Goal: Task Accomplishment & Management: Manage account settings

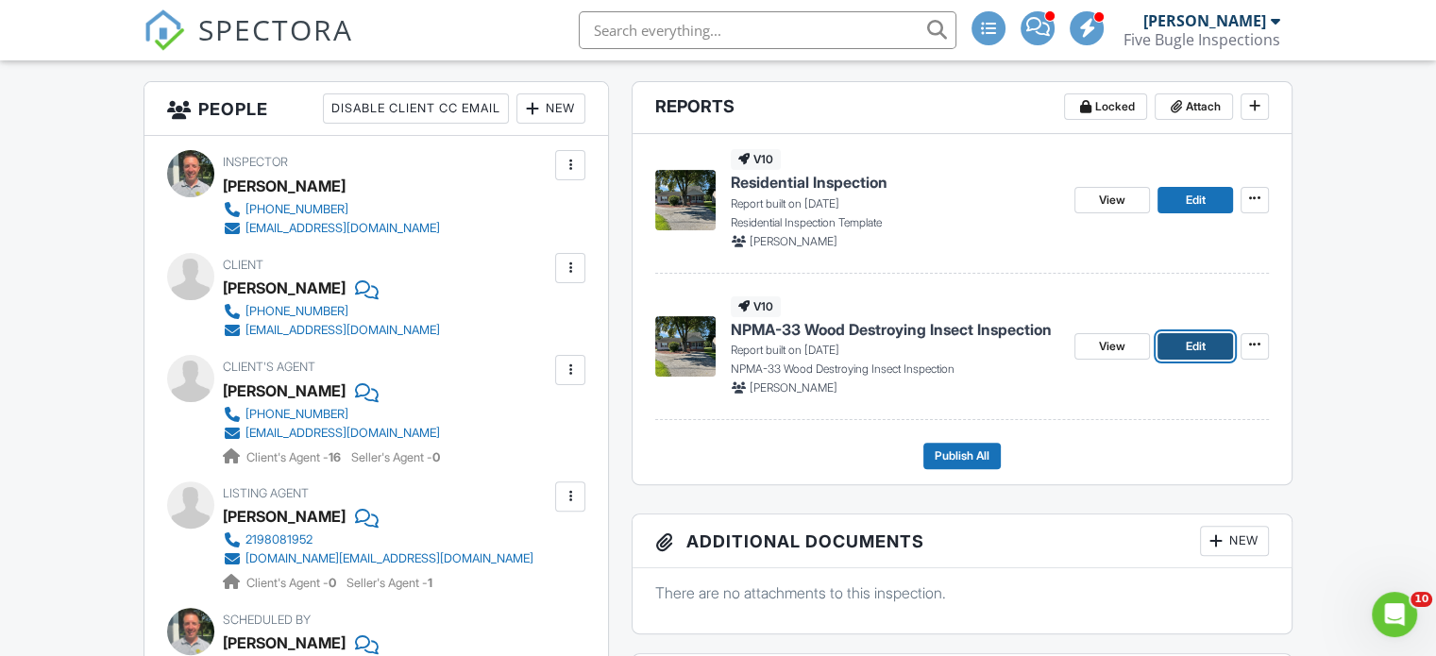
click at [1198, 341] on span "Edit" at bounding box center [1195, 346] width 20 height 19
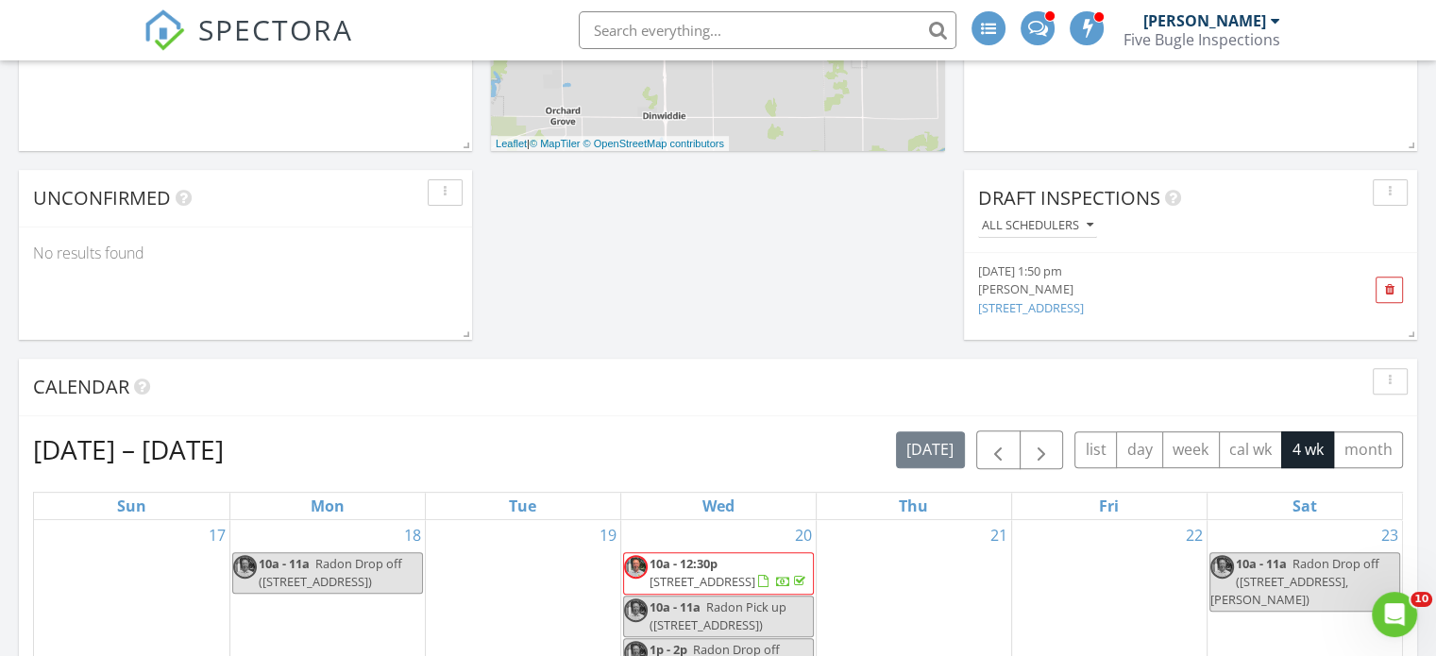
scroll to position [1039, 0]
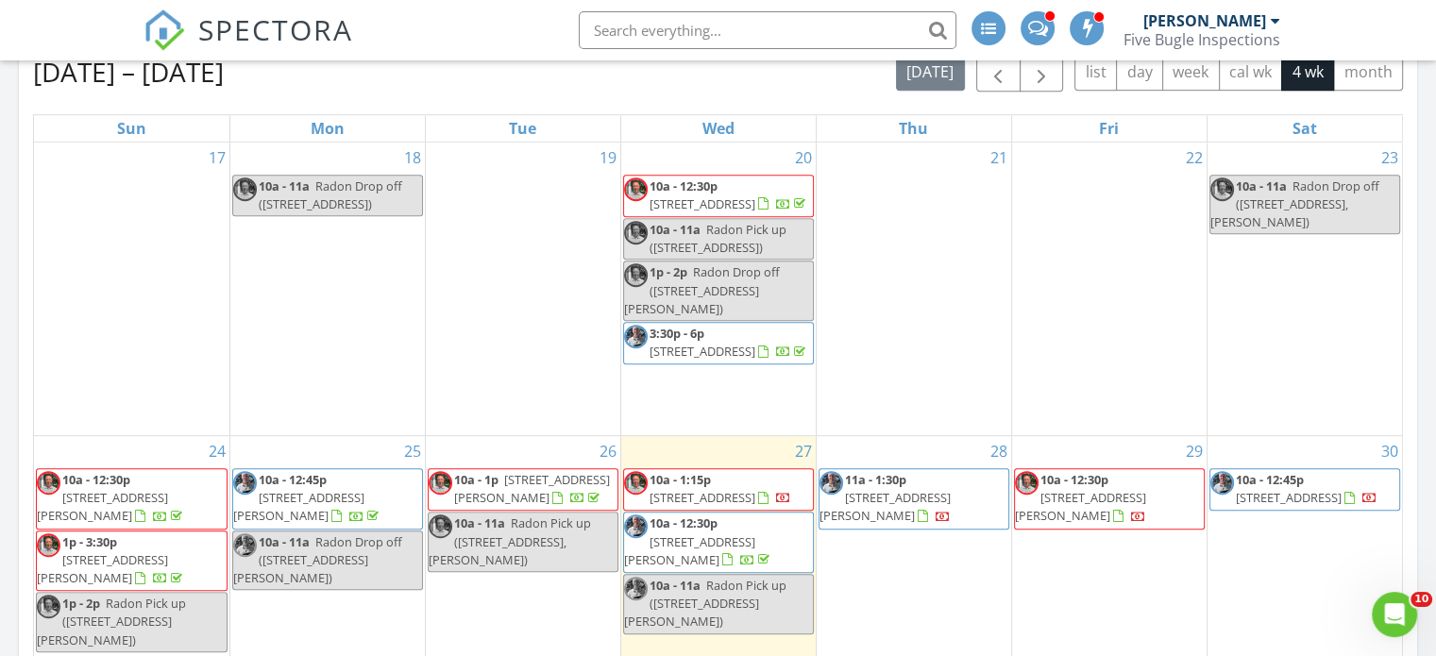
click at [701, 488] on span "10a - 1:15p" at bounding box center [680, 479] width 61 height 17
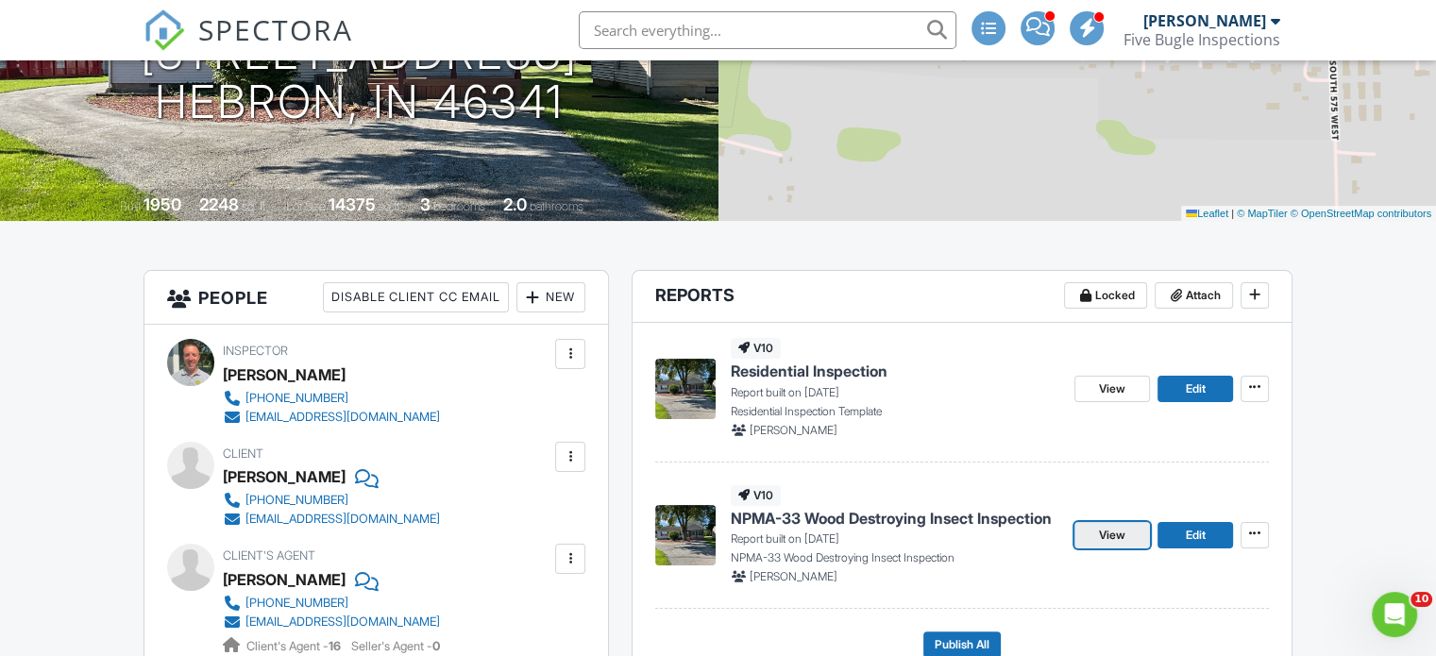
click at [1121, 534] on span "View" at bounding box center [1112, 535] width 26 height 19
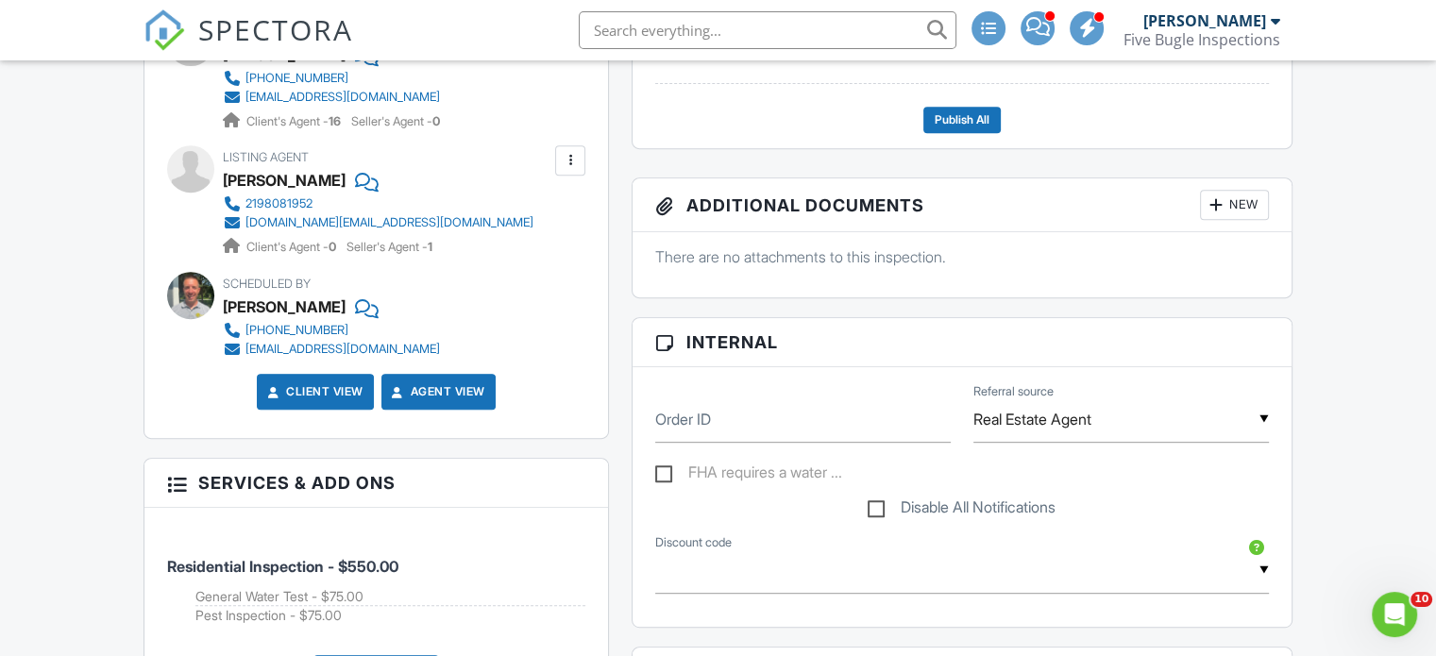
scroll to position [472, 0]
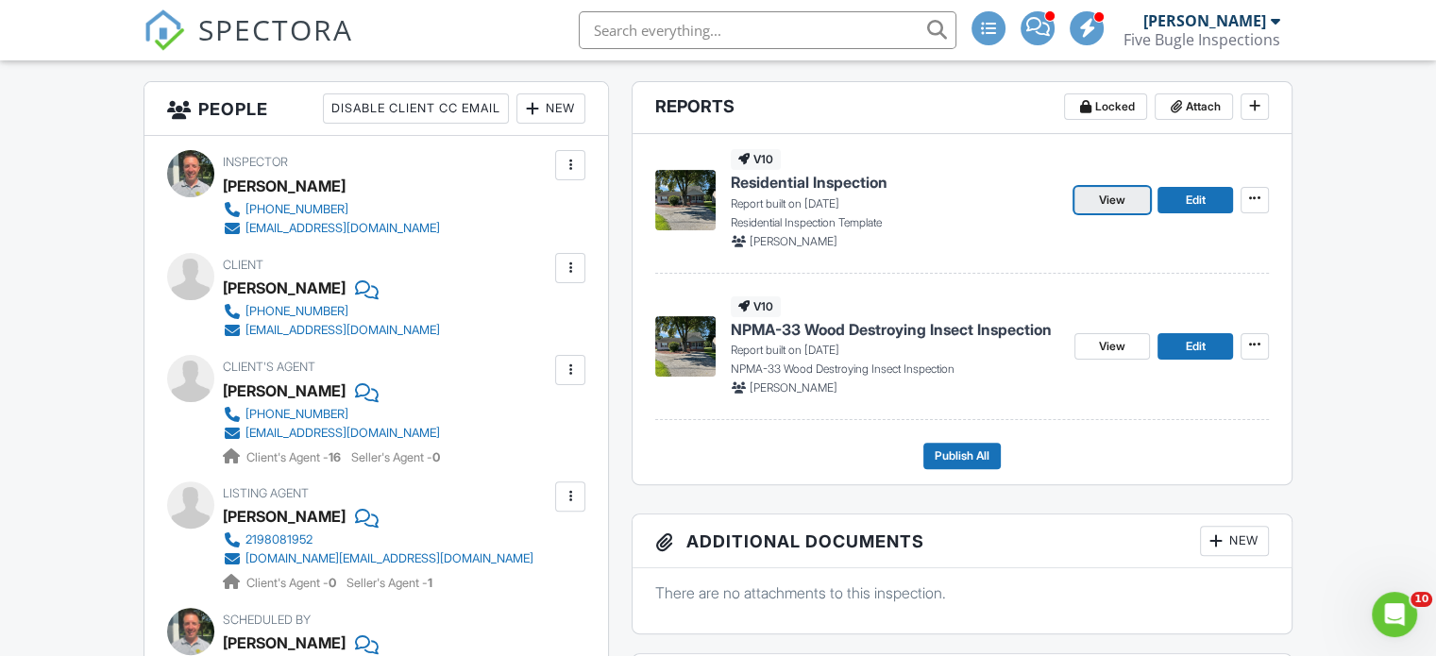
click at [1106, 197] on span "View" at bounding box center [1112, 200] width 26 height 19
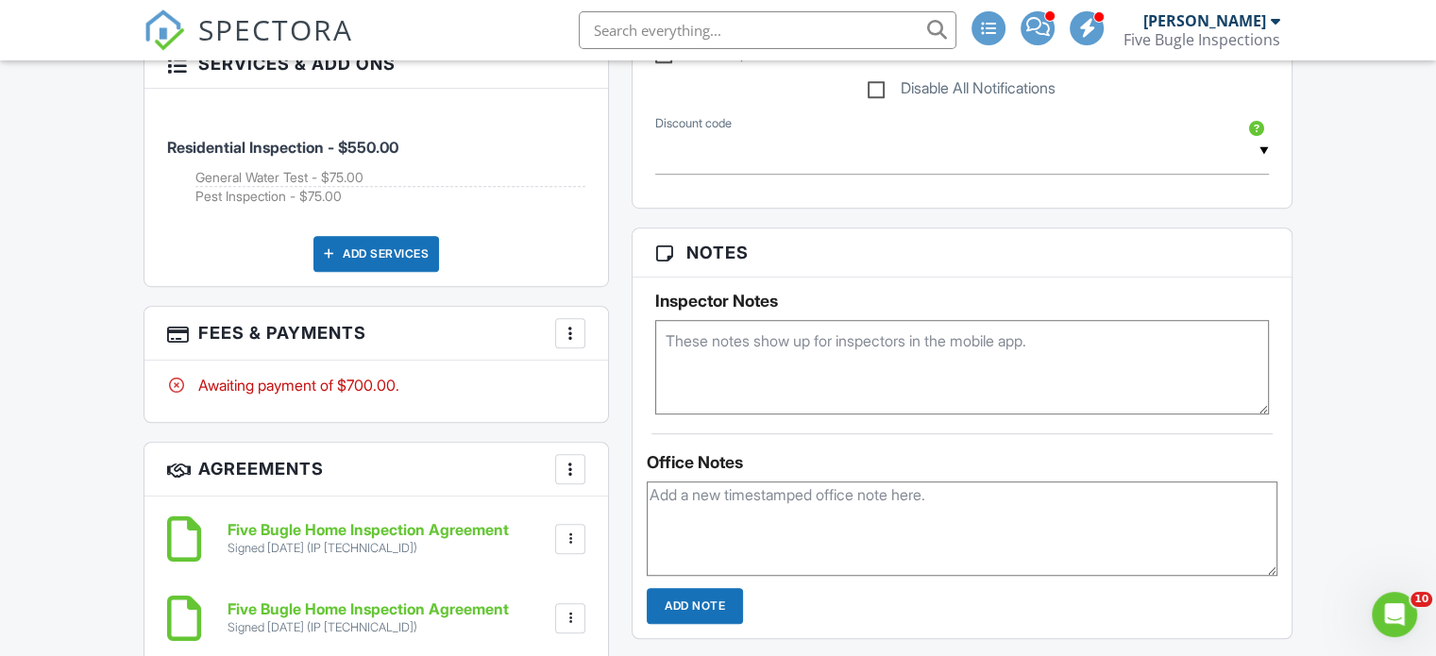
click at [564, 324] on div at bounding box center [570, 333] width 19 height 19
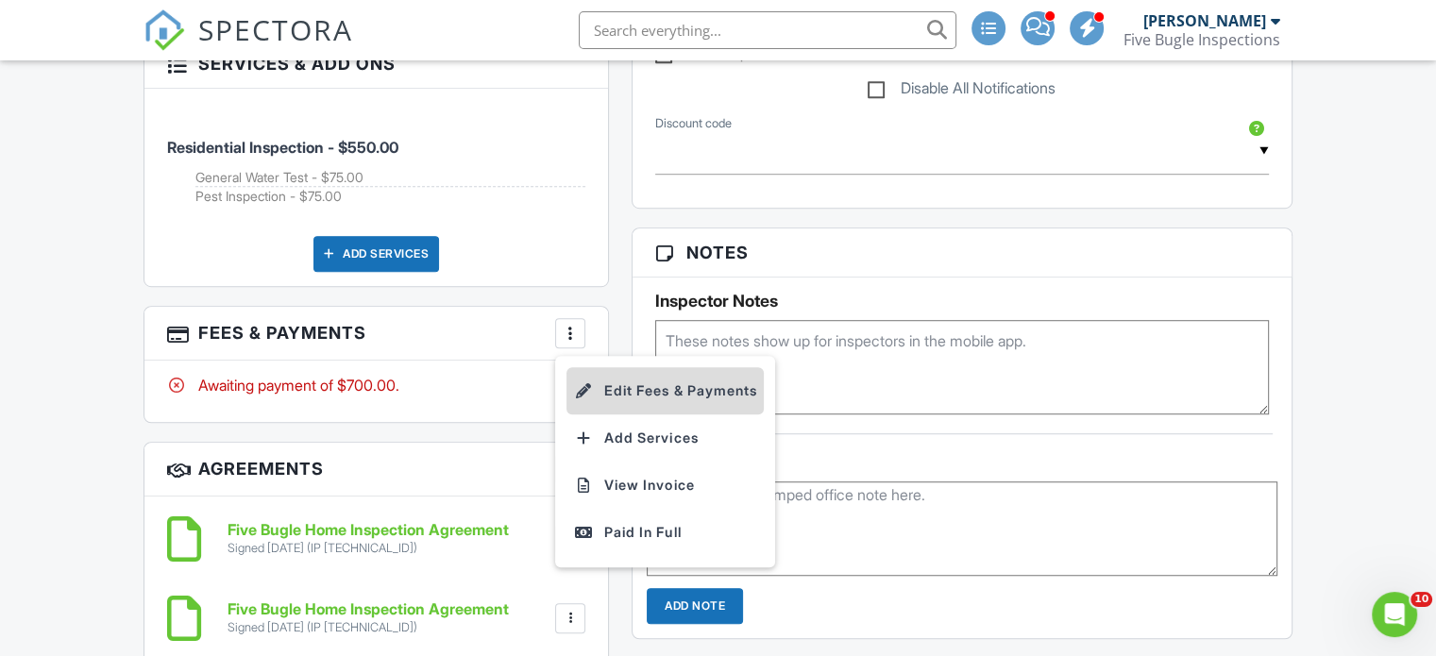
click at [669, 392] on li "Edit Fees & Payments" at bounding box center [664, 390] width 197 height 47
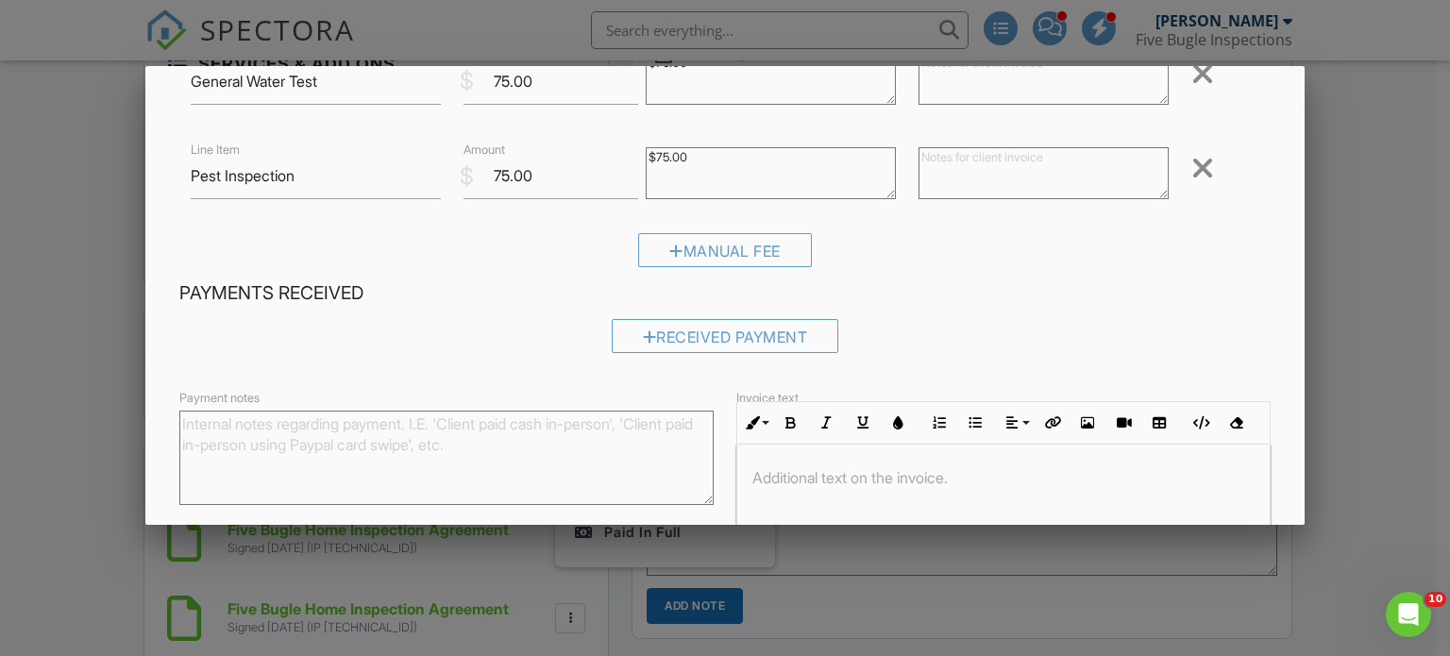
scroll to position [283, 0]
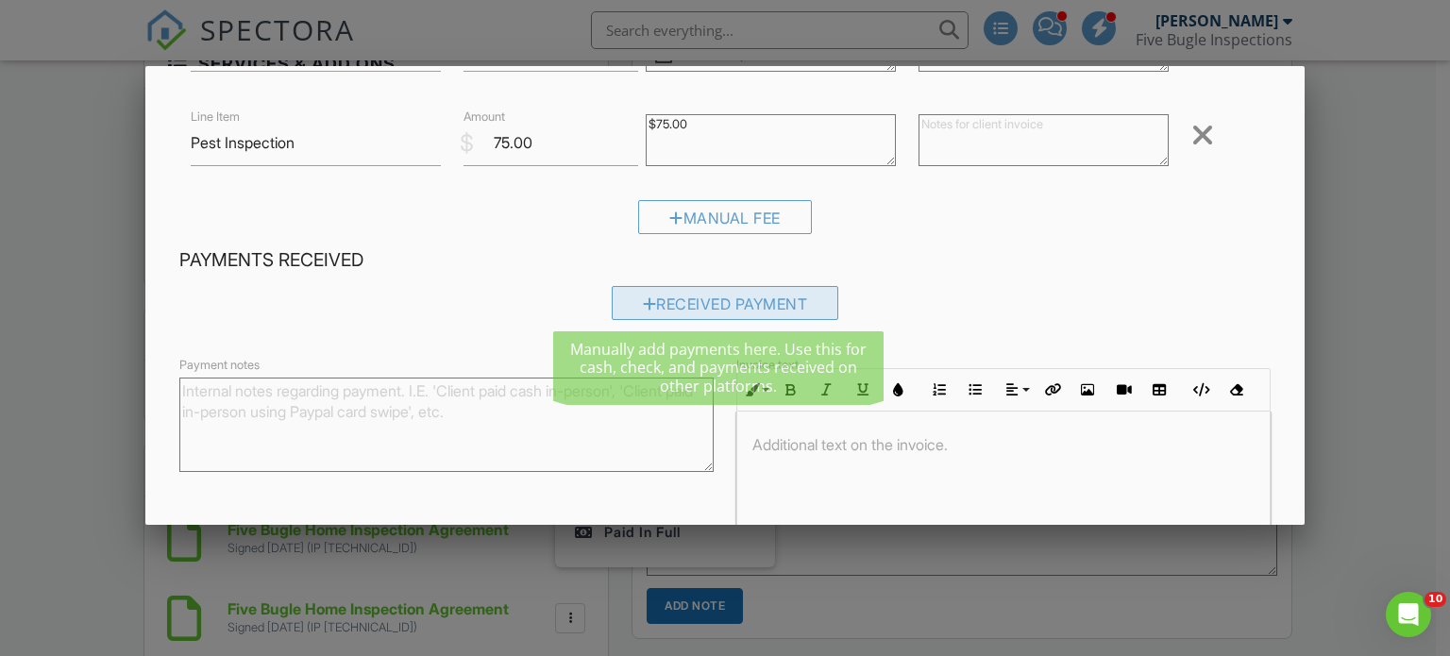
click at [646, 301] on div "Received Payment" at bounding box center [726, 303] width 228 height 34
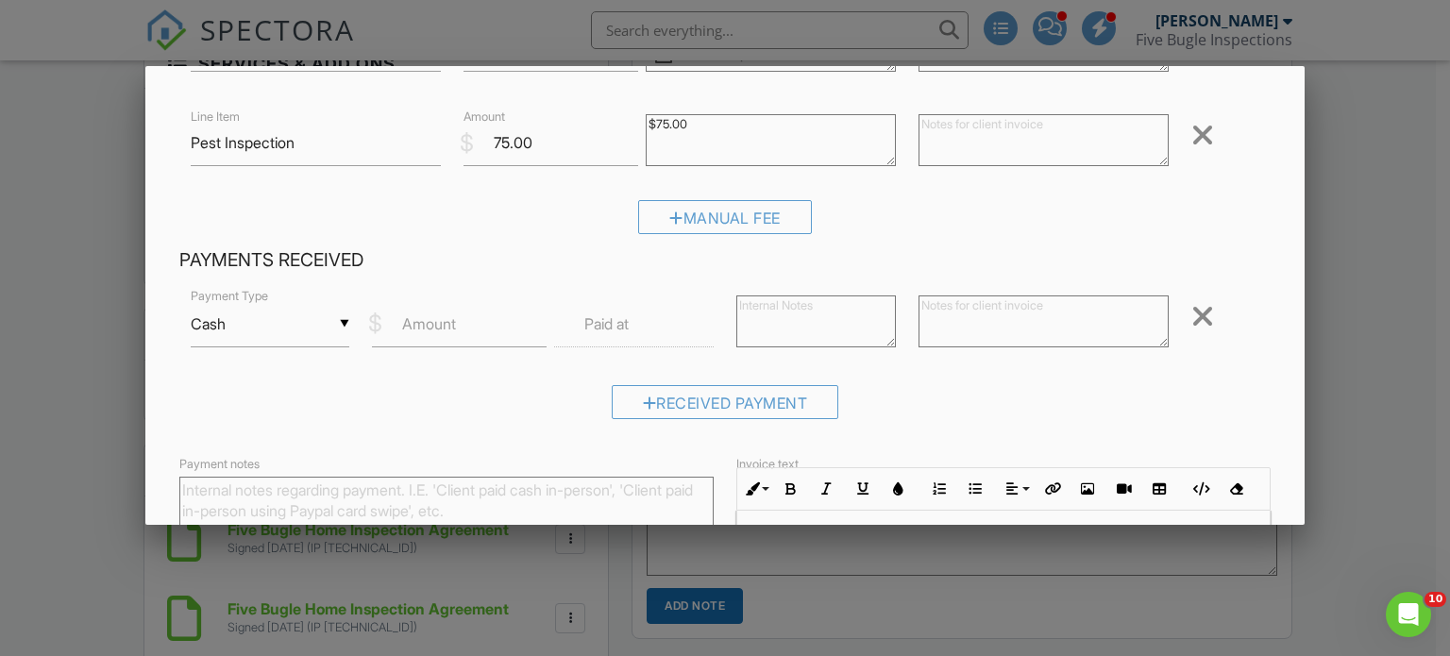
click at [445, 328] on label "Amount" at bounding box center [429, 323] width 54 height 21
click at [445, 328] on input "Amount" at bounding box center [459, 324] width 175 height 46
type input "700"
click at [542, 216] on div "Manual Fee" at bounding box center [725, 224] width 1092 height 48
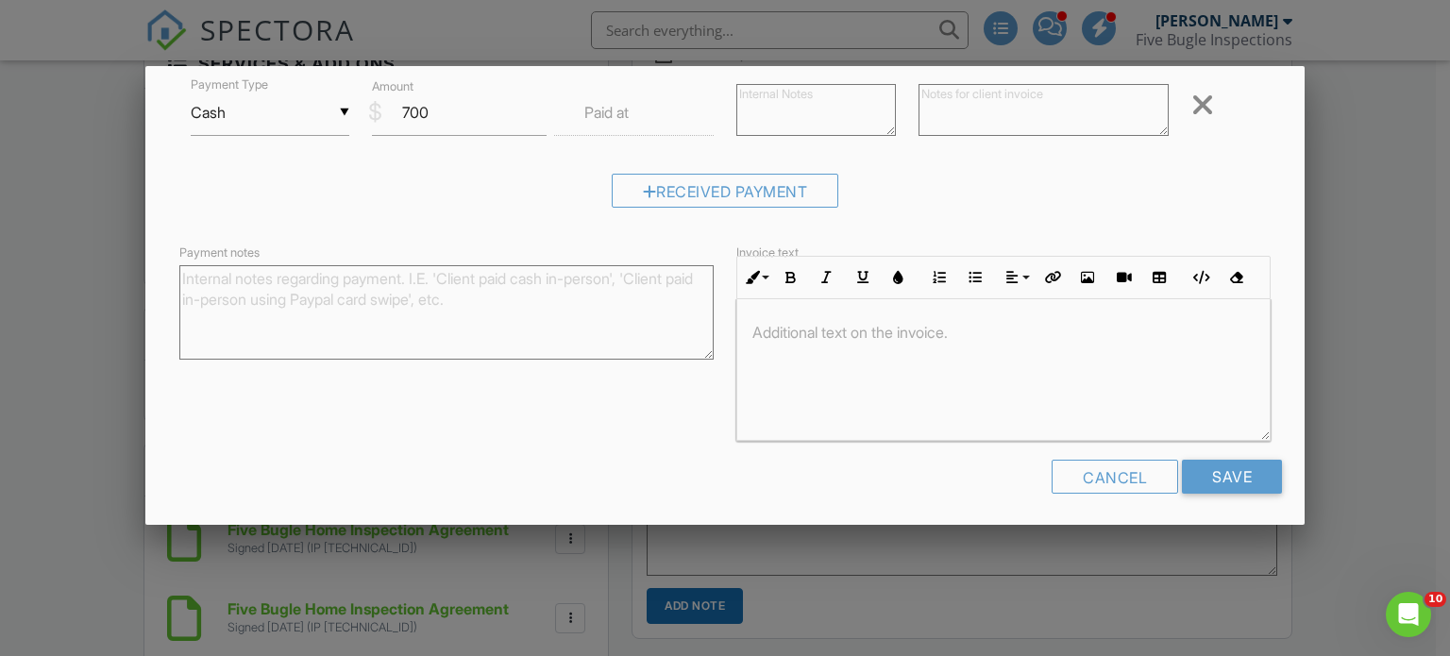
scroll to position [499, 0]
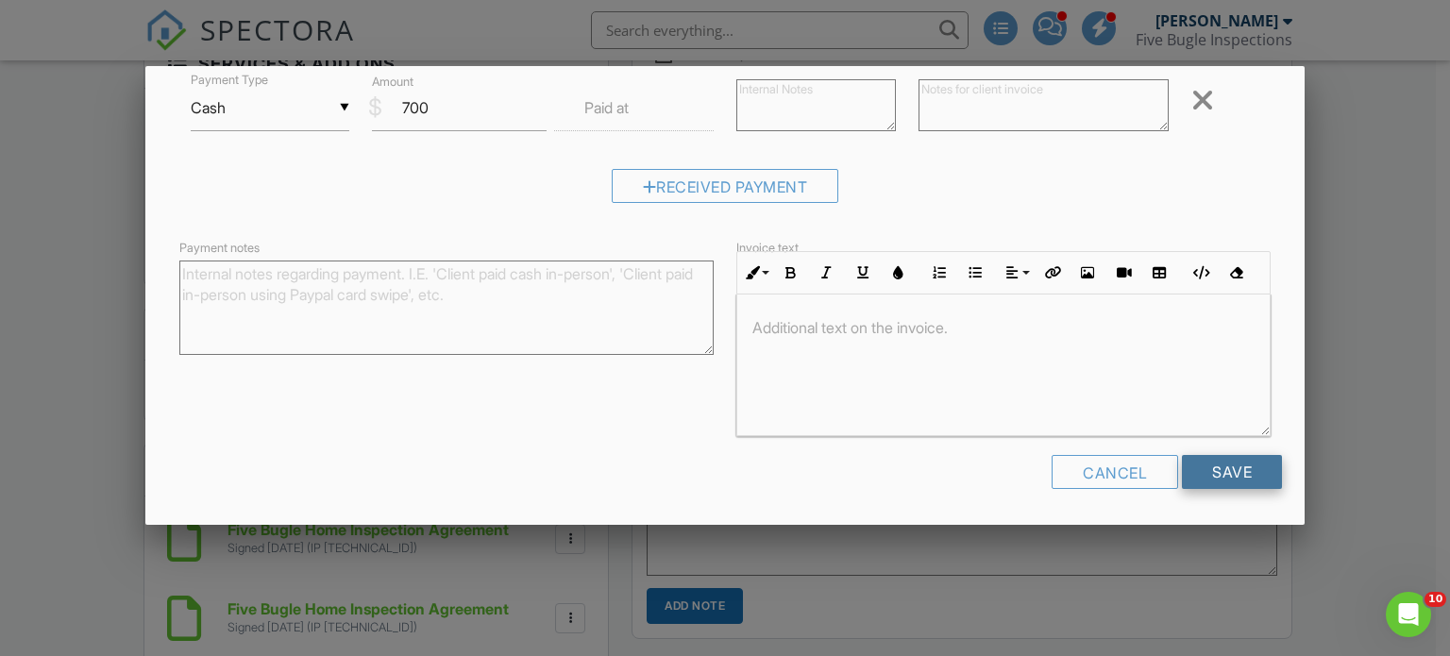
click at [1194, 464] on input "Save" at bounding box center [1232, 472] width 100 height 34
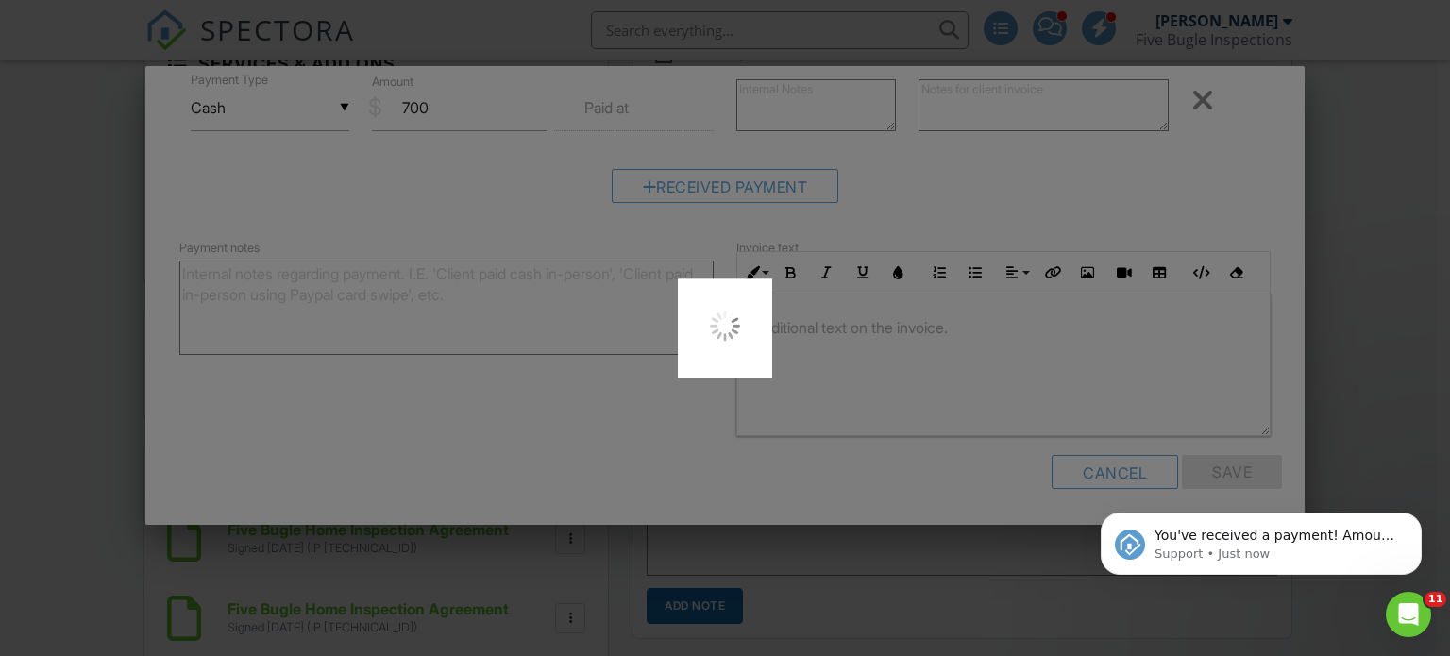
scroll to position [0, 0]
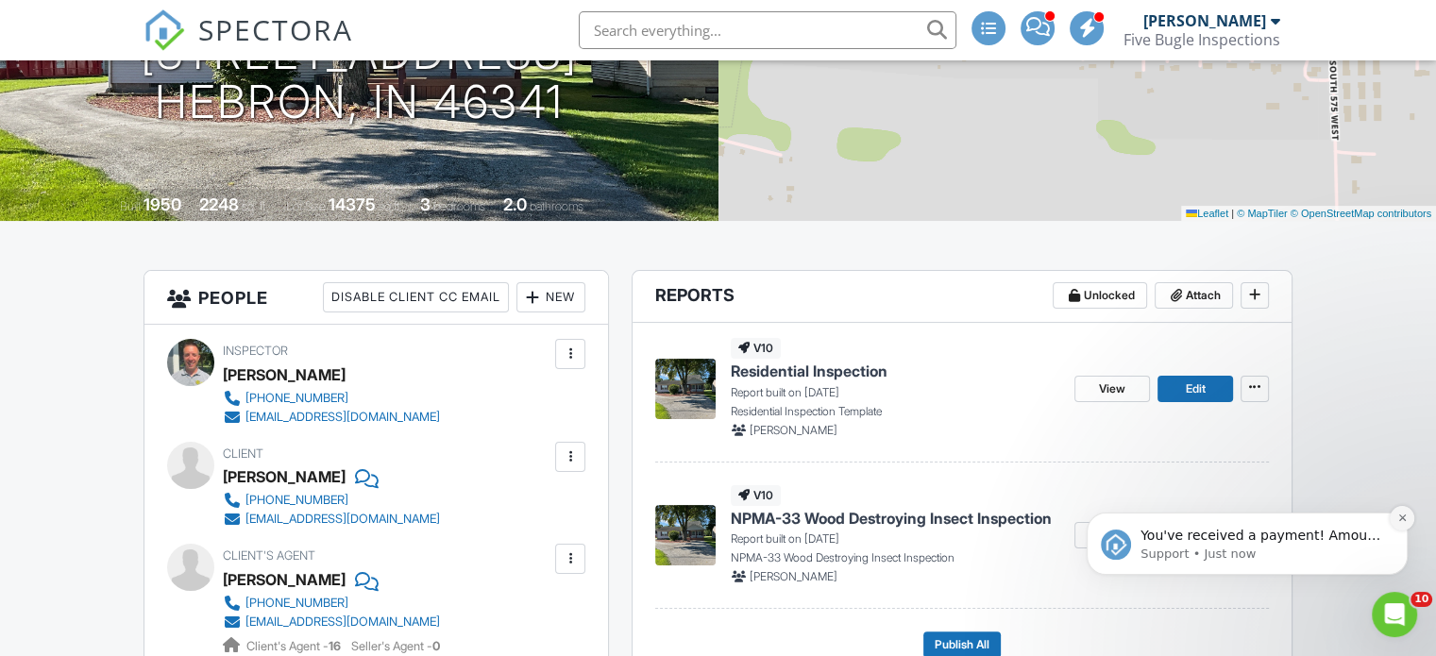
click at [1404, 519] on icon "Dismiss notification" at bounding box center [1401, 518] width 7 height 7
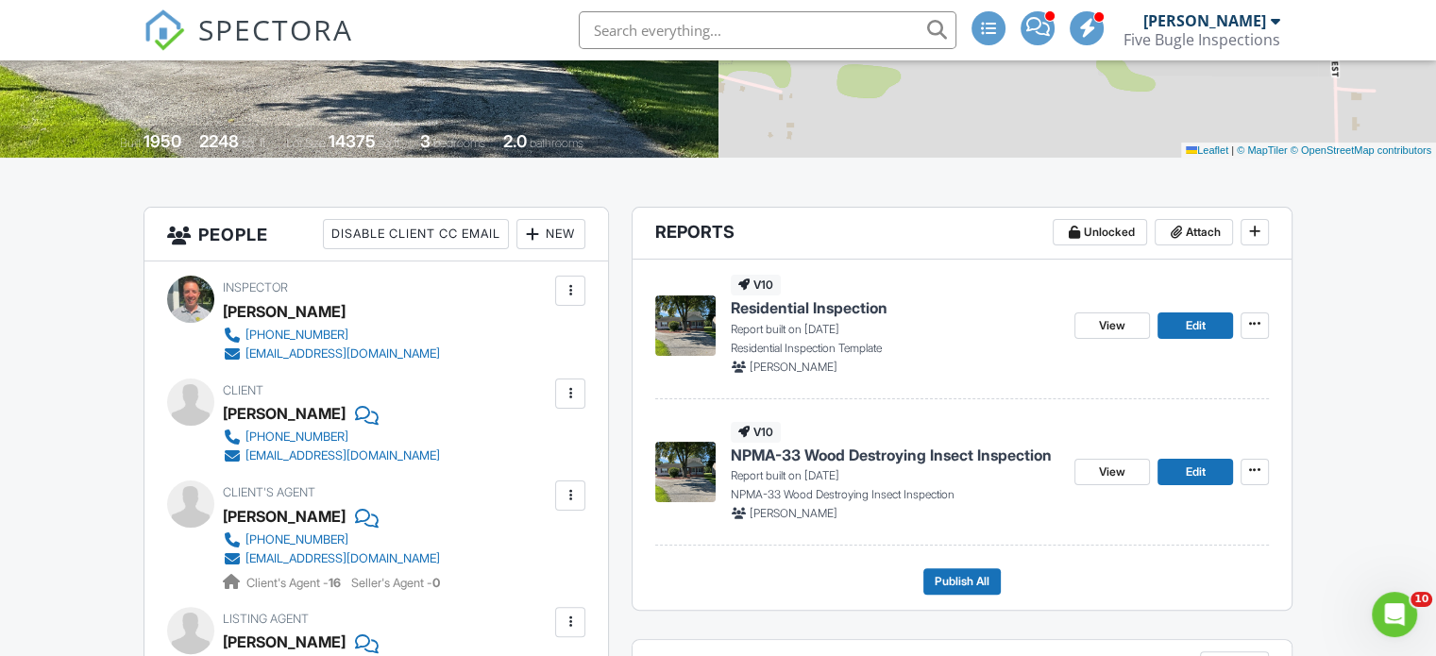
scroll to position [359, 0]
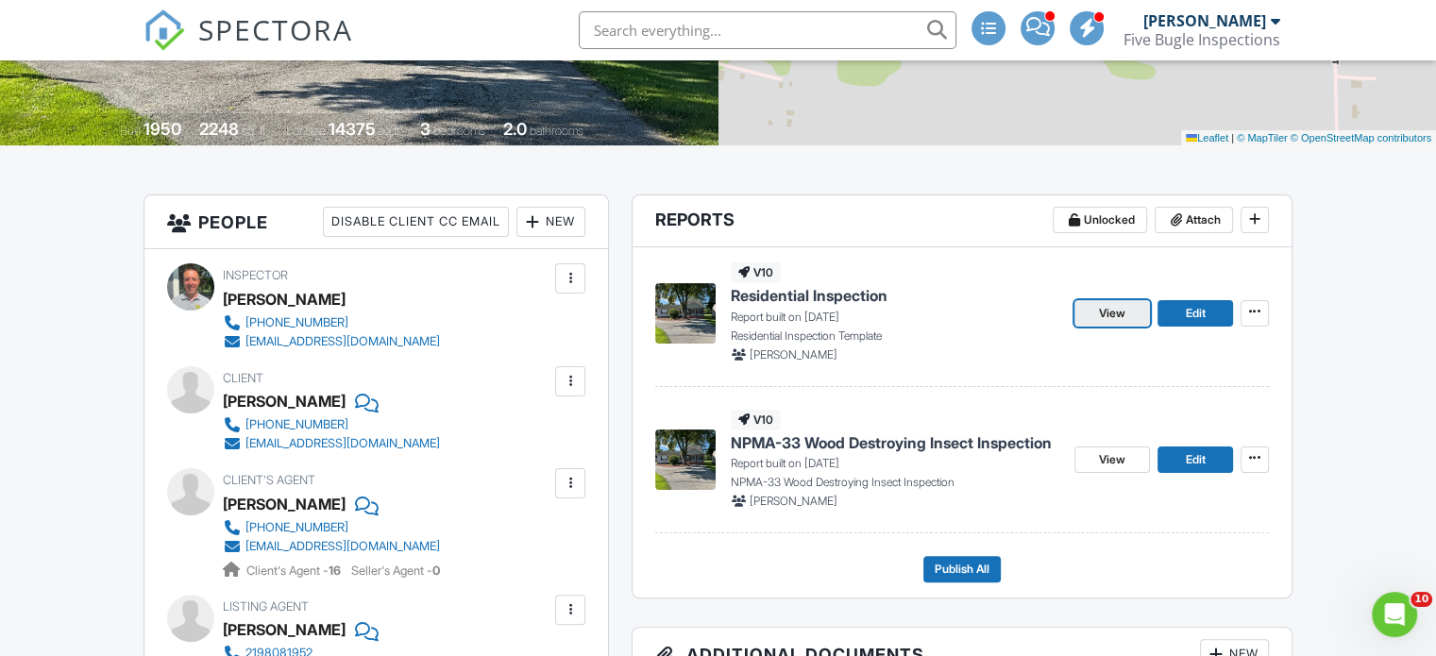
click at [1108, 309] on span "View" at bounding box center [1112, 313] width 26 height 19
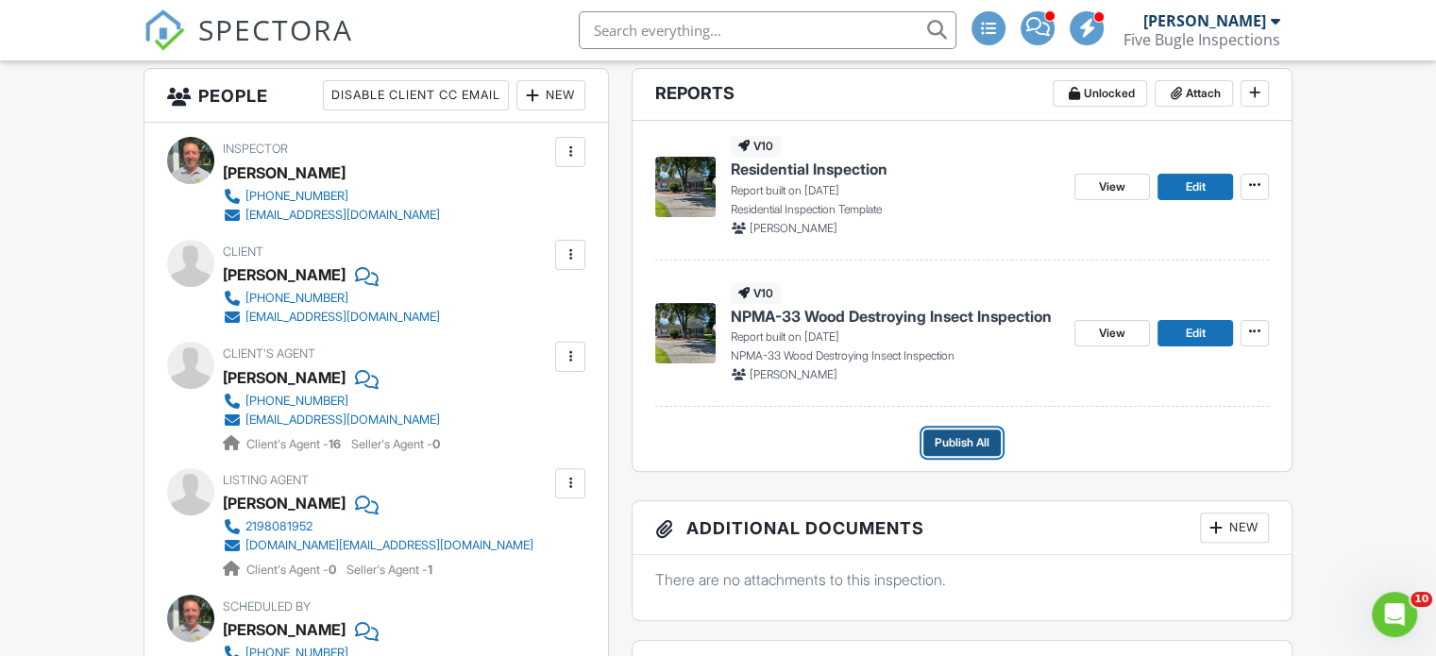
click at [953, 444] on span "Publish All" at bounding box center [962, 442] width 55 height 19
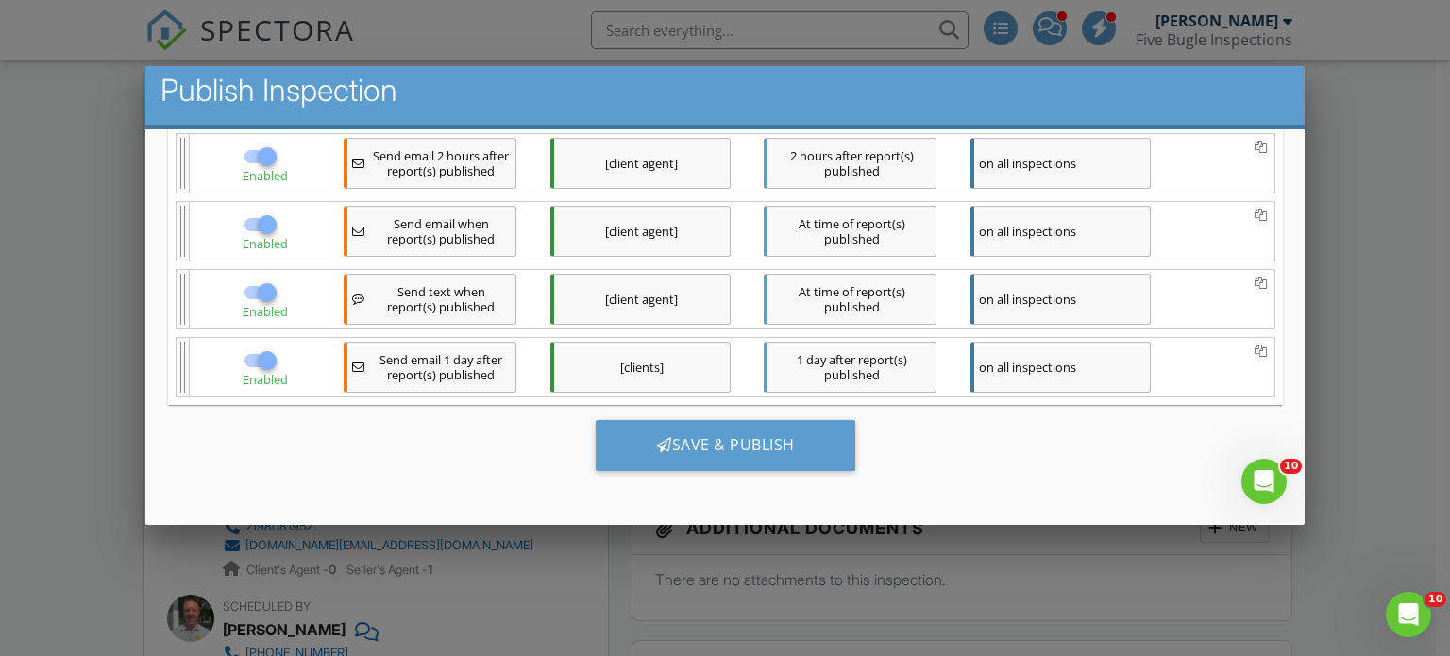
scroll to position [11, 0]
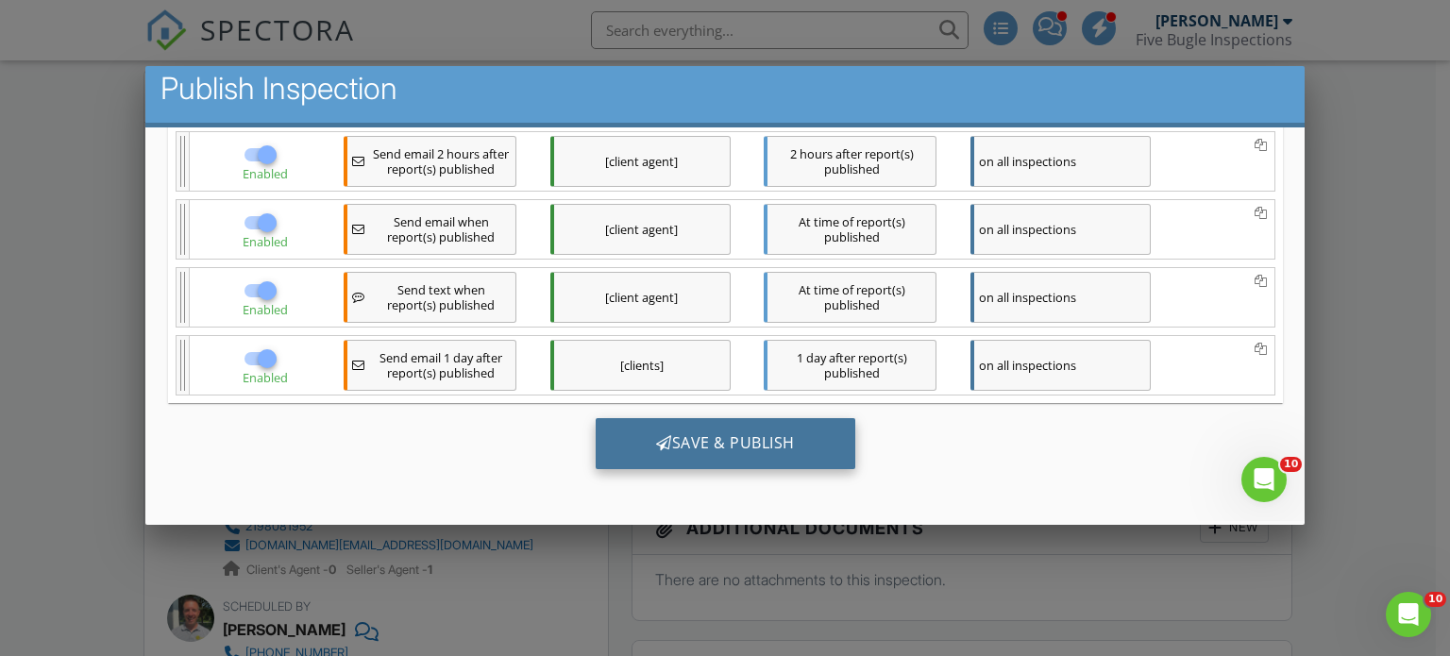
click at [744, 443] on div "Save & Publish" at bounding box center [725, 442] width 260 height 51
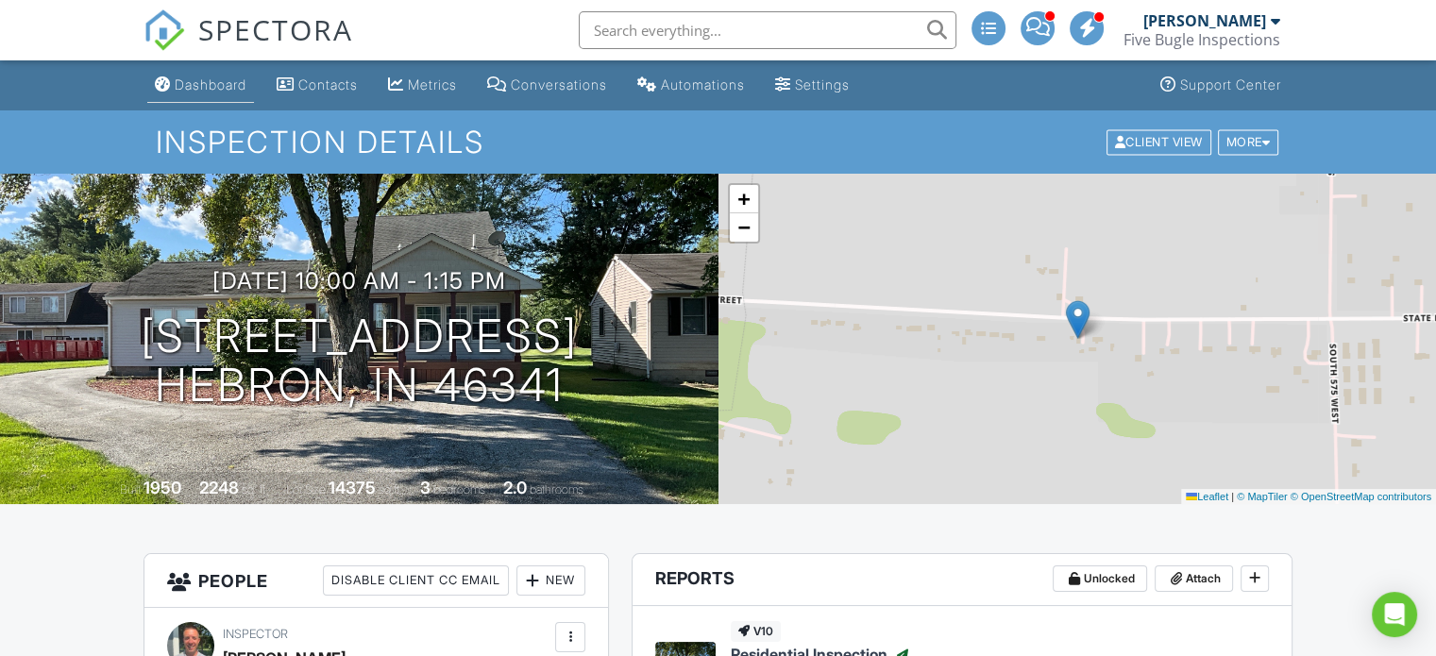
click at [232, 81] on div "Dashboard" at bounding box center [211, 84] width 72 height 16
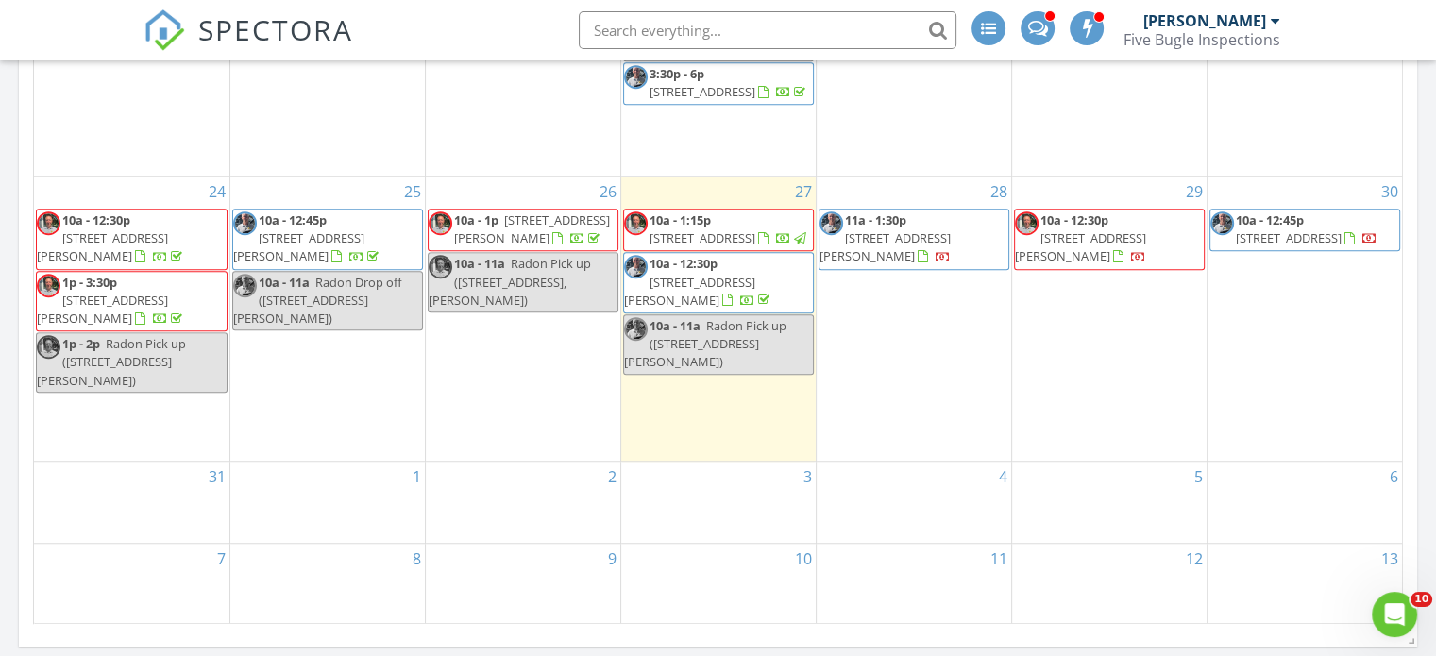
scroll to position [1322, 0]
